Goal: Feedback & Contribution: Submit feedback/report problem

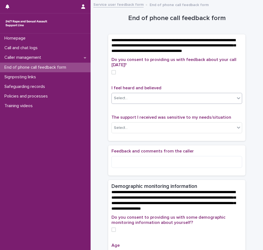
click at [189, 103] on div "Select..." at bounding box center [173, 98] width 123 height 9
click at [183, 103] on div "Select..." at bounding box center [173, 98] width 123 height 9
click at [200, 101] on div "Select..." at bounding box center [173, 98] width 123 height 9
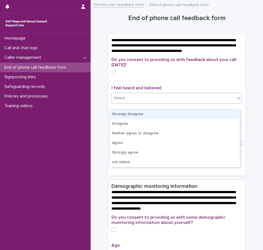
click at [173, 103] on div "Select..." at bounding box center [173, 98] width 123 height 9
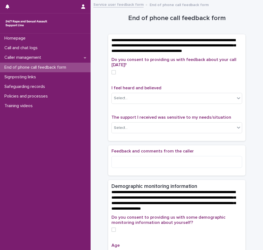
click at [138, 97] on div "I feel heard and believed Select..." at bounding box center [177, 97] width 131 height 23
click at [139, 100] on div "Select..." at bounding box center [173, 98] width 123 height 9
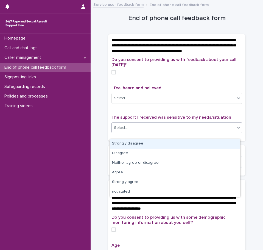
click at [181, 130] on div "Select..." at bounding box center [173, 127] width 123 height 9
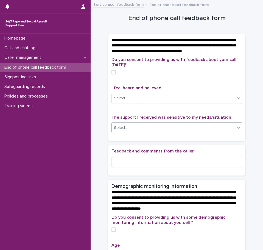
click at [181, 130] on div "Select..." at bounding box center [173, 127] width 123 height 9
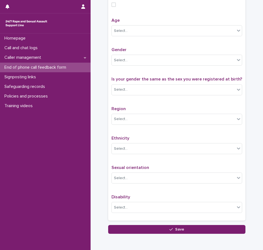
scroll to position [258, 0]
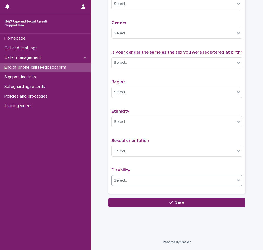
click at [158, 181] on div "Select..." at bounding box center [173, 180] width 123 height 9
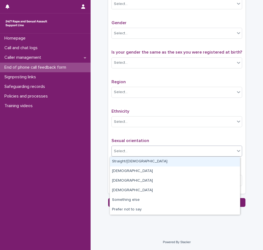
click at [161, 154] on div "Select..." at bounding box center [173, 151] width 123 height 9
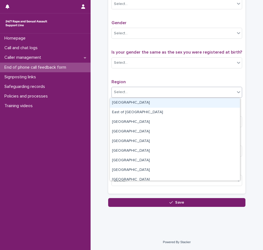
click at [155, 90] on div "Select..." at bounding box center [173, 92] width 123 height 9
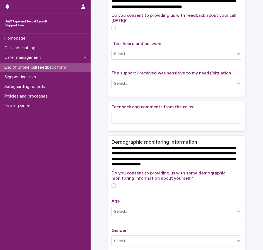
scroll to position [82, 0]
